Goal: Find specific page/section: Find specific page/section

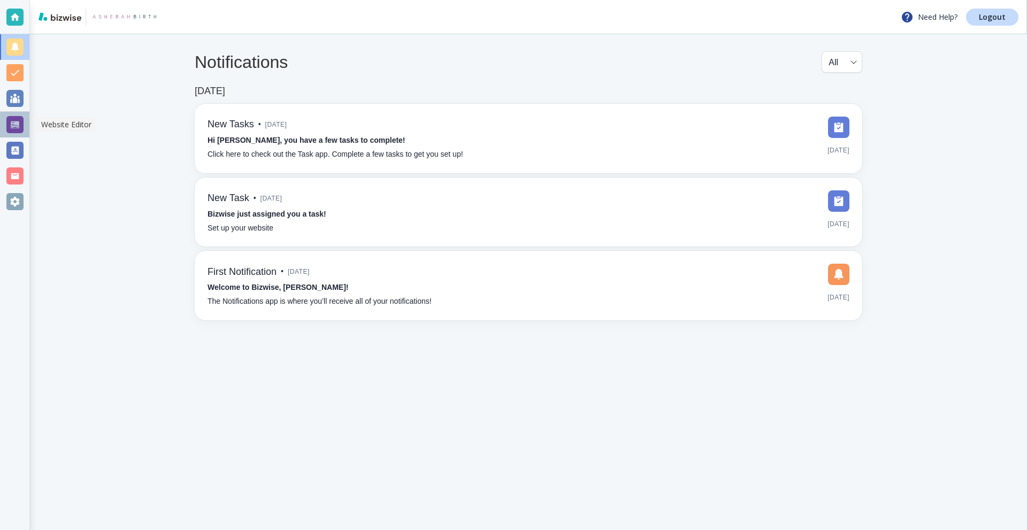
click at [12, 120] on div at bounding box center [14, 124] width 17 height 17
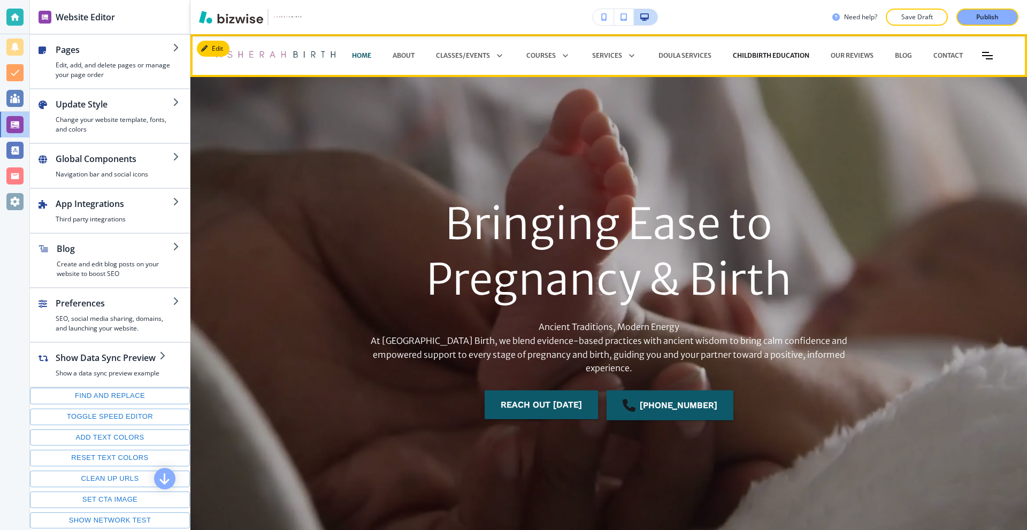
click at [810, 56] on p "CHILDBIRTH EDUCATION" at bounding box center [771, 56] width 77 height 10
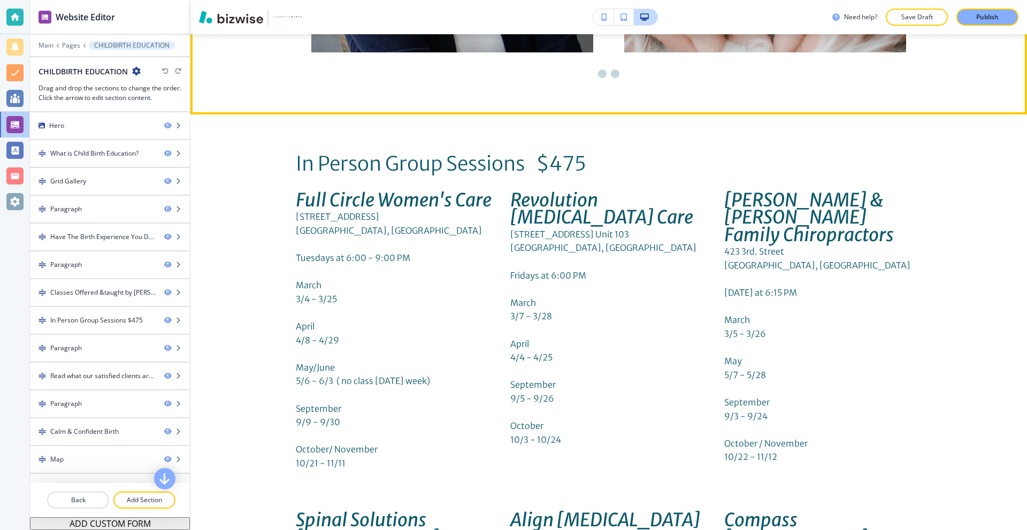
scroll to position [3425, 0]
